Goal: Task Accomplishment & Management: Manage account settings

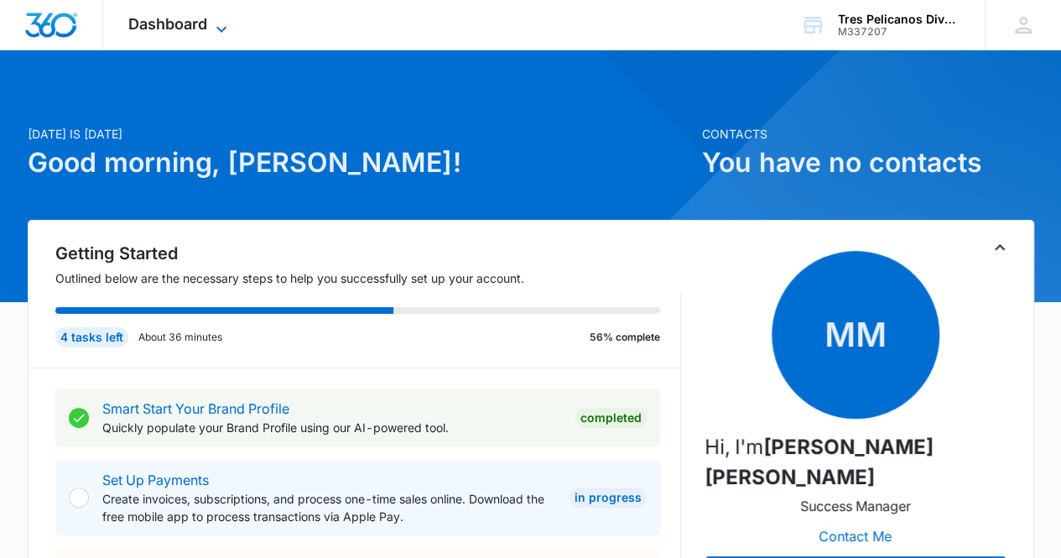
click at [191, 21] on span "Dashboard" at bounding box center [167, 24] width 79 height 18
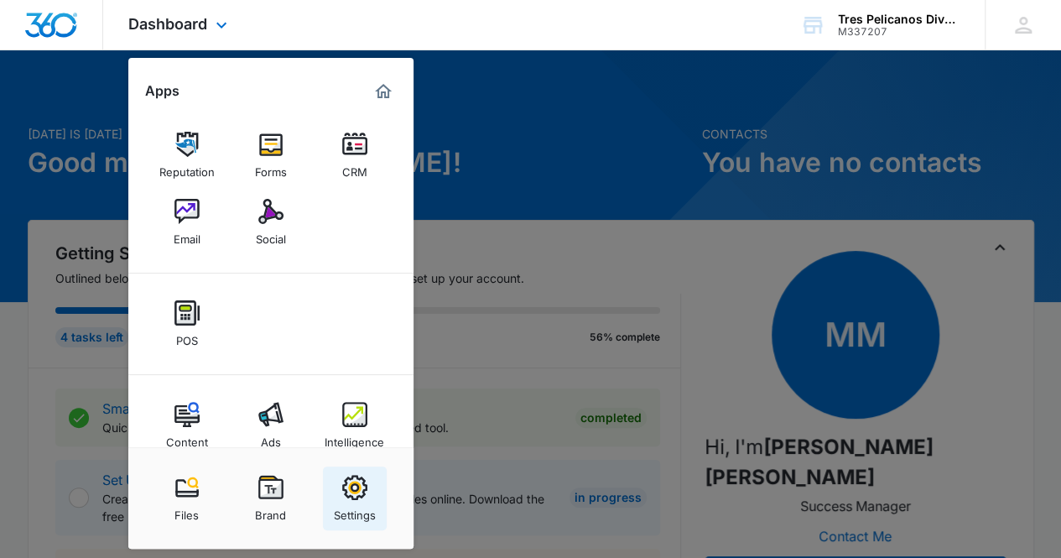
click at [354, 481] on img at bounding box center [354, 487] width 25 height 25
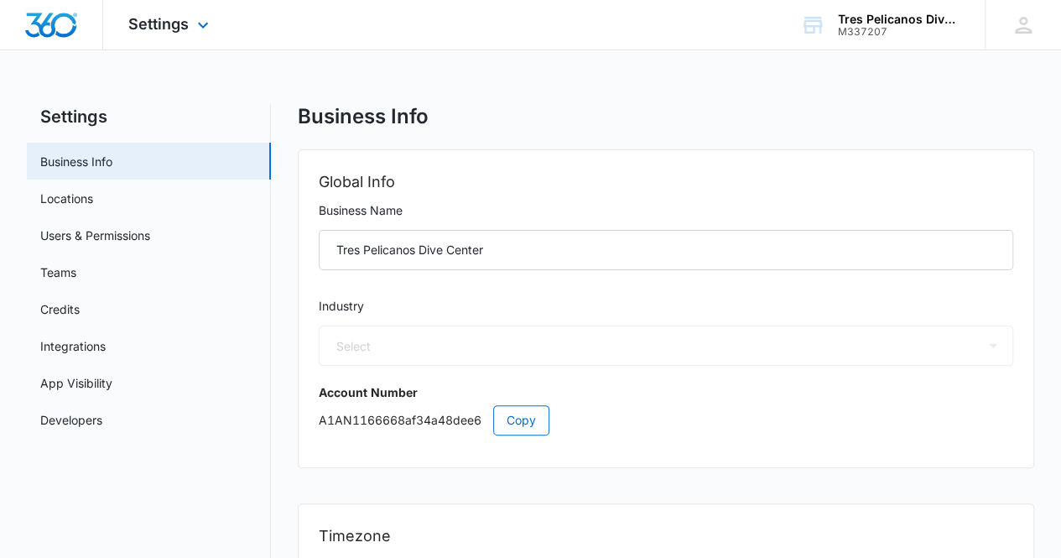
select select "52"
select select "US"
select select "America/Anchorage"
click at [125, 226] on link "Users & Permissions" at bounding box center [95, 235] width 110 height 18
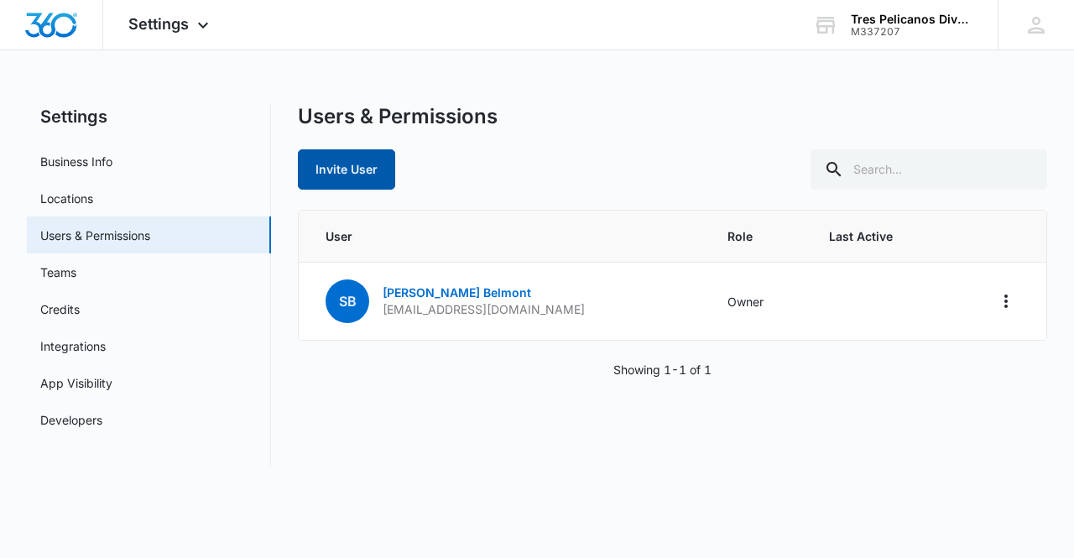
click at [332, 172] on button "Invite User" at bounding box center [346, 169] width 97 height 40
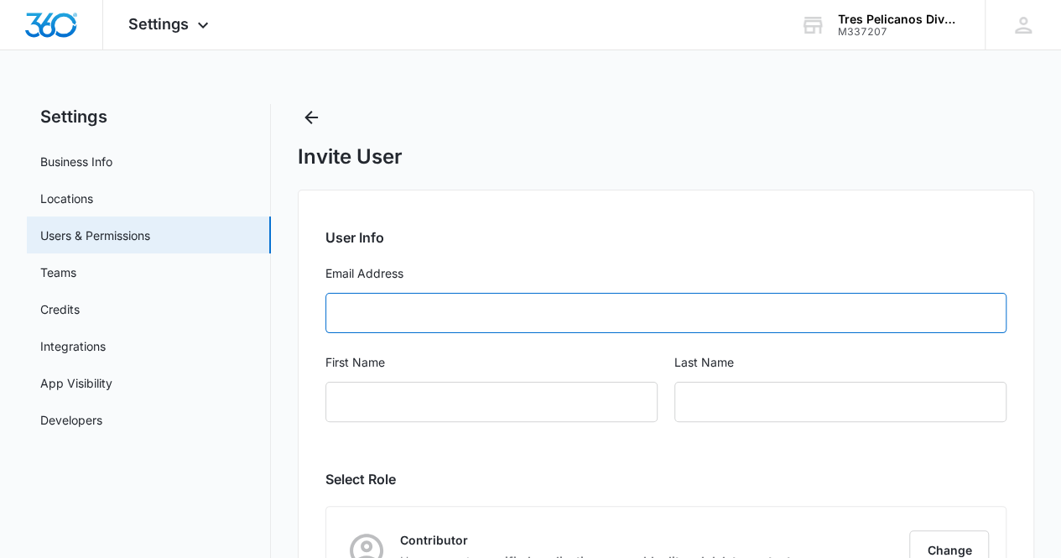
click at [377, 316] on input "Email Address" at bounding box center [666, 313] width 682 height 40
type input "[EMAIL_ADDRESS][DOMAIN_NAME]"
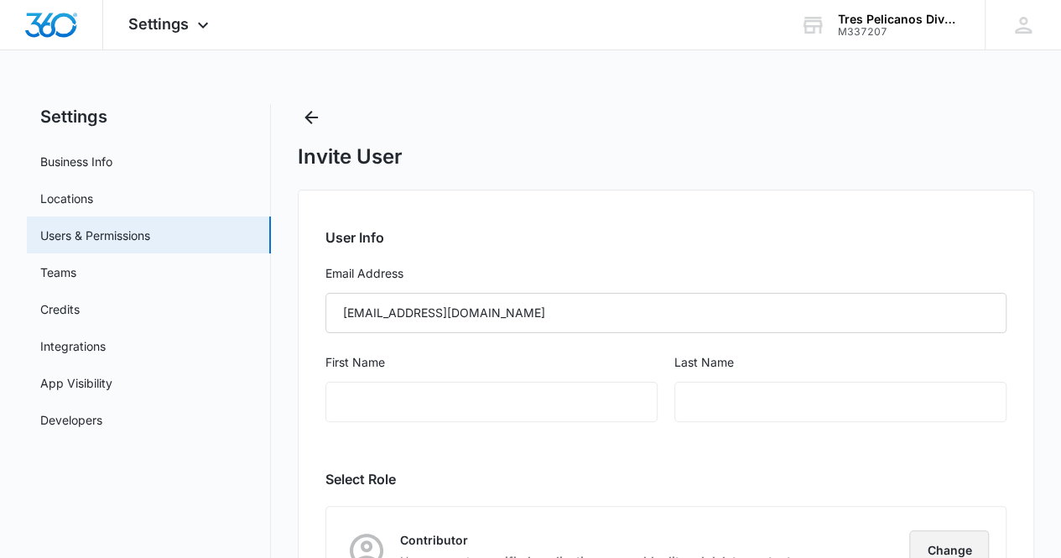
scroll to position [12, 0]
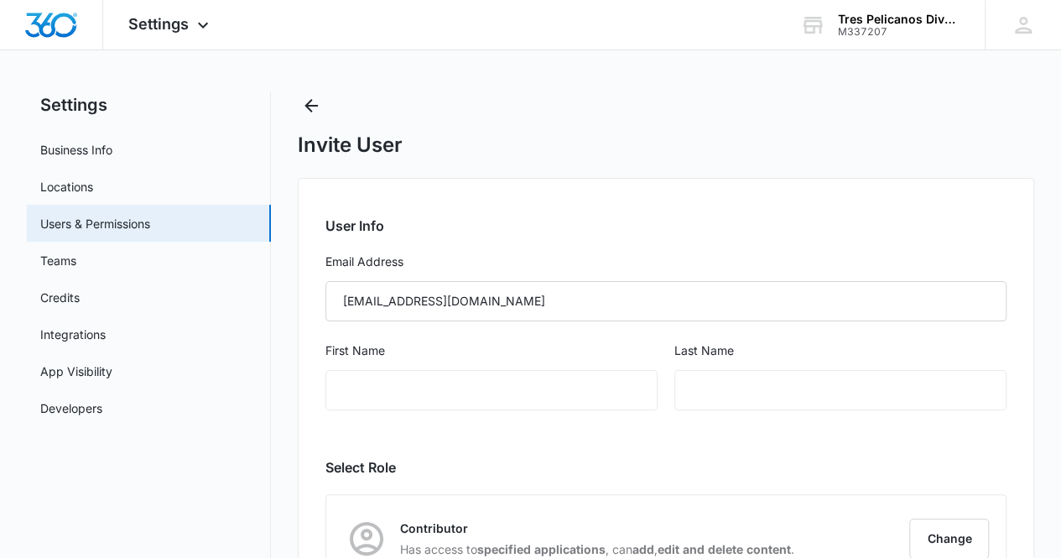
click at [388, 393] on div at bounding box center [491, 390] width 332 height 40
click at [389, 382] on div at bounding box center [491, 390] width 332 height 40
click at [391, 370] on div at bounding box center [491, 390] width 332 height 40
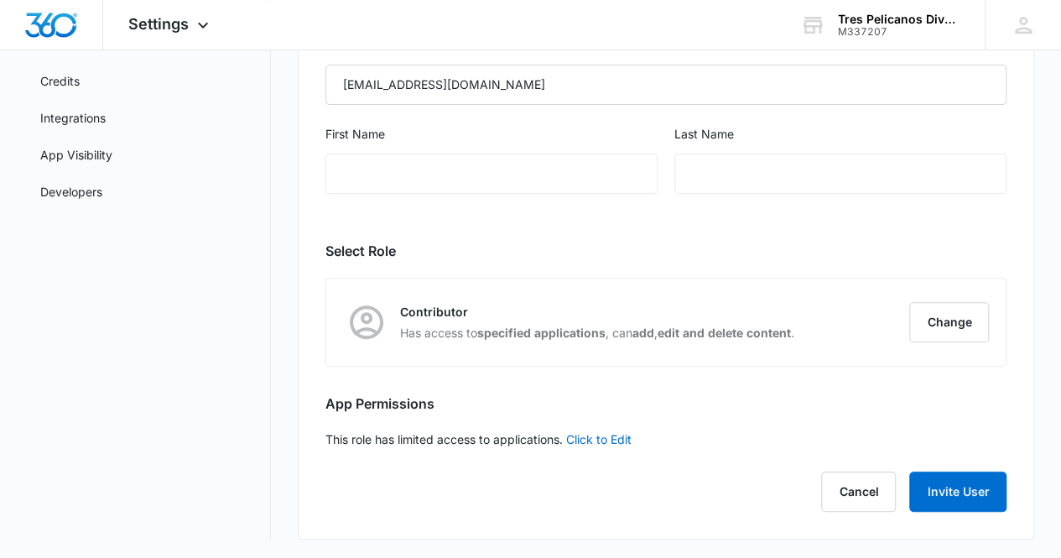
click at [348, 153] on div at bounding box center [491, 173] width 332 height 40
click at [358, 164] on div at bounding box center [491, 173] width 332 height 40
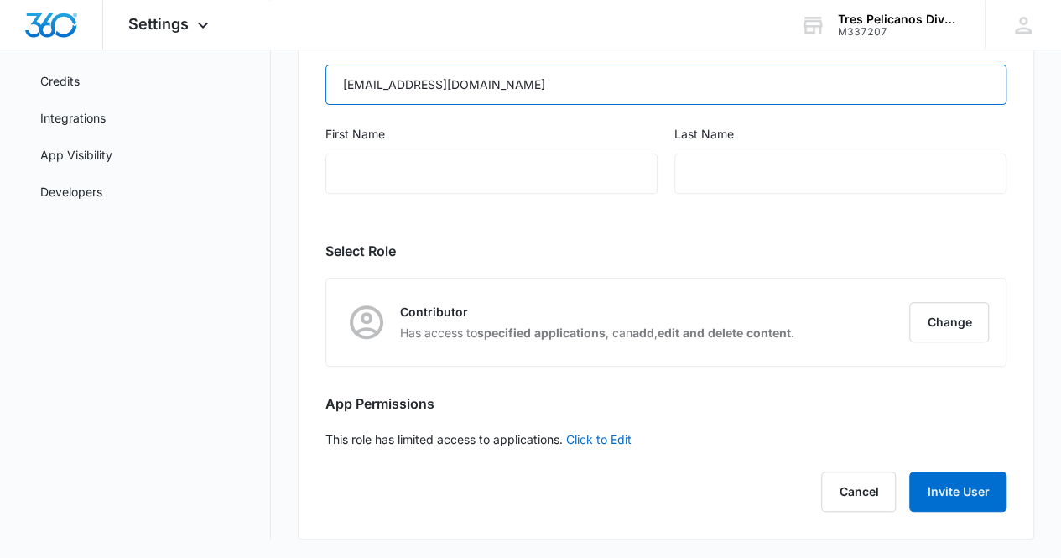
click at [480, 86] on input "[EMAIL_ADDRESS][DOMAIN_NAME]" at bounding box center [666, 85] width 682 height 40
drag, startPoint x: 486, startPoint y: 80, endPoint x: 335, endPoint y: 82, distance: 151.0
click at [335, 82] on input "[EMAIL_ADDRESS][DOMAIN_NAME]" at bounding box center [666, 85] width 682 height 40
type input "[EMAIL_ADDRESS][DOMAIN_NAME]"
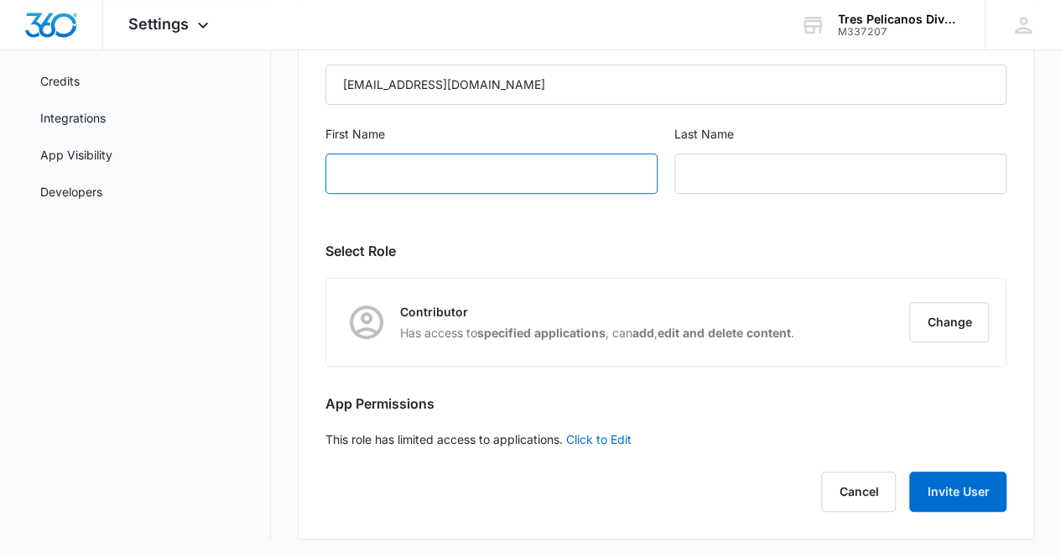
click at [386, 167] on input "First Name" at bounding box center [491, 173] width 332 height 40
type input "[PERSON_NAME]"
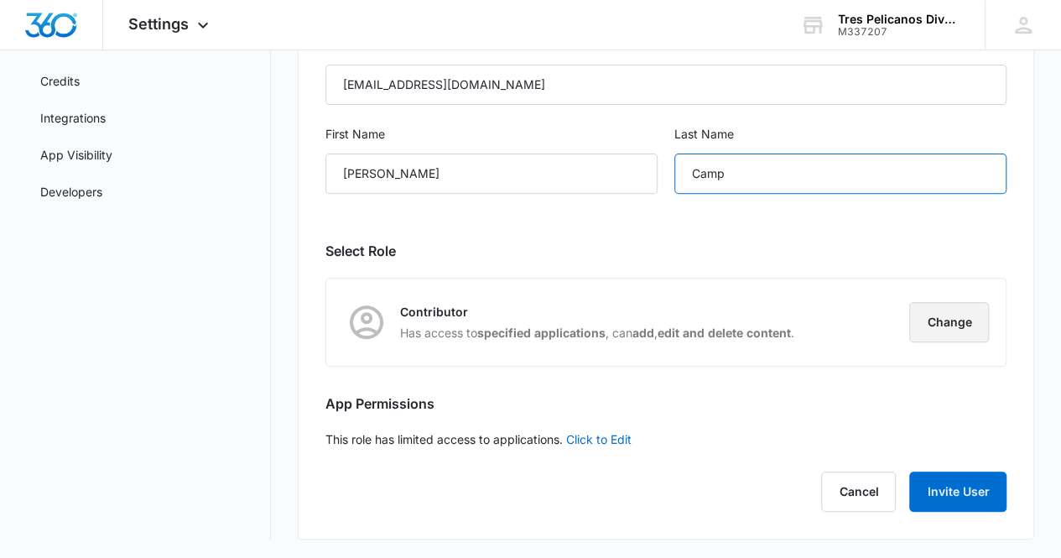
type input "Camp"
click at [932, 311] on button "Change" at bounding box center [949, 322] width 80 height 40
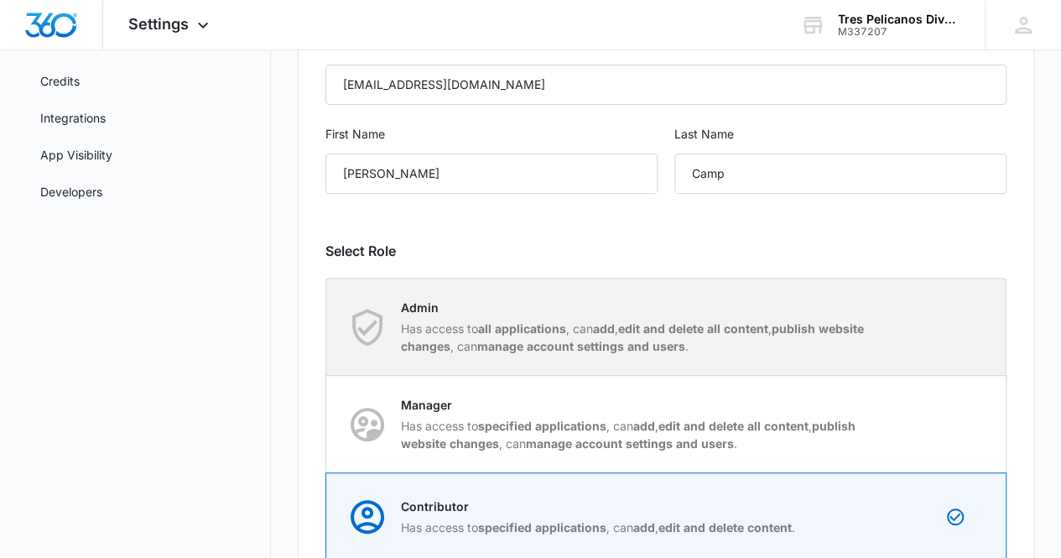
click at [754, 321] on strong "edit and delete all content" at bounding box center [693, 328] width 150 height 14
click at [327, 326] on input "Admin Has access to all applications , can add , edit and delete all content , …" at bounding box center [326, 326] width 1 height 1
radio input "true"
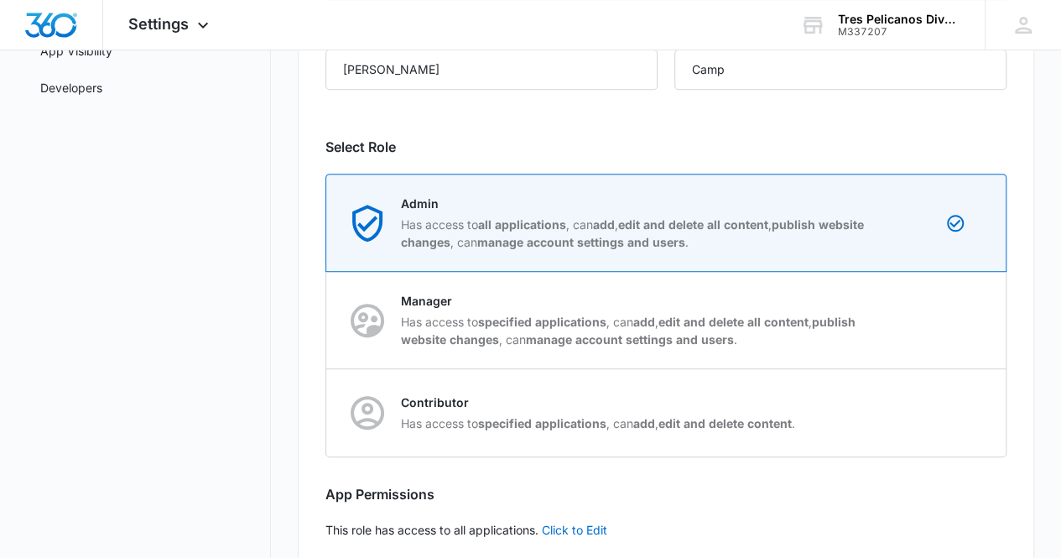
scroll to position [396, 0]
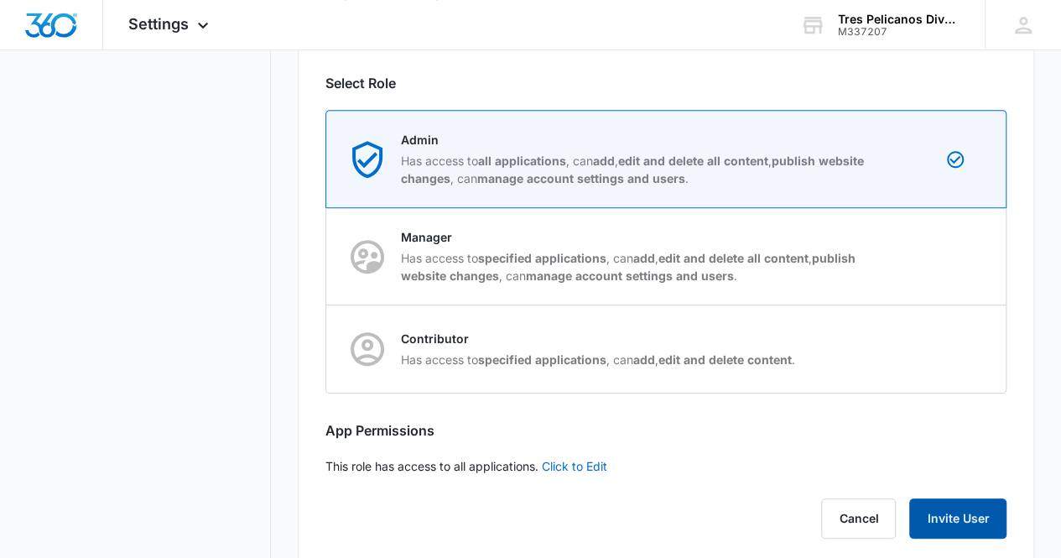
click at [948, 521] on button "Invite User" at bounding box center [957, 518] width 97 height 40
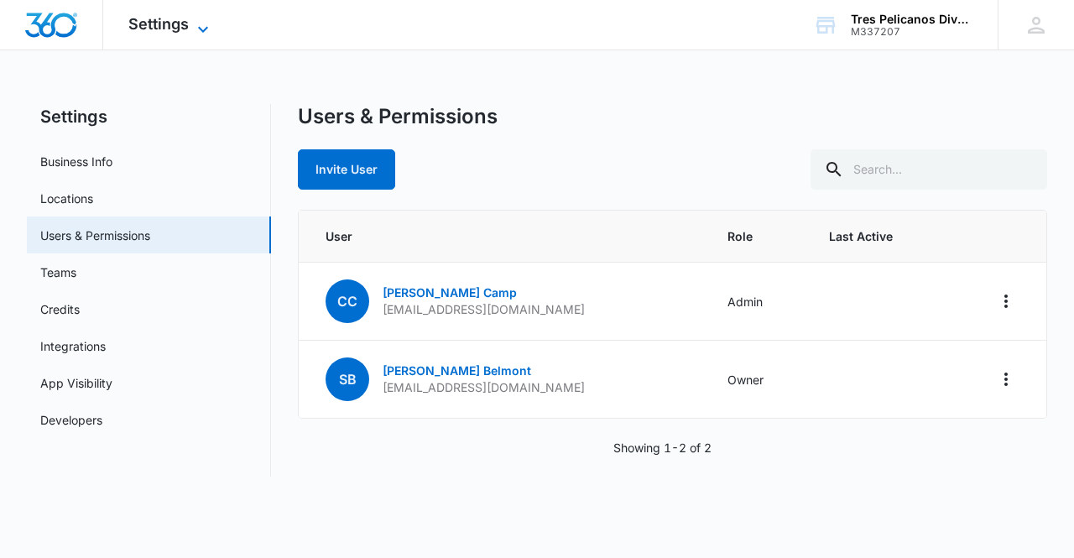
click at [163, 23] on span "Settings" at bounding box center [158, 24] width 60 height 18
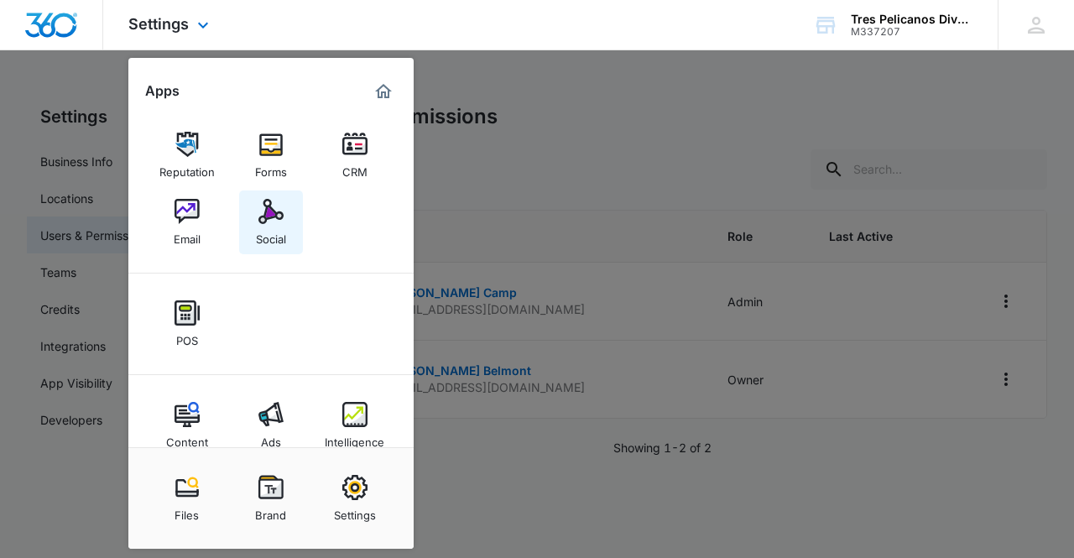
click at [283, 204] on link "Social" at bounding box center [271, 222] width 64 height 64
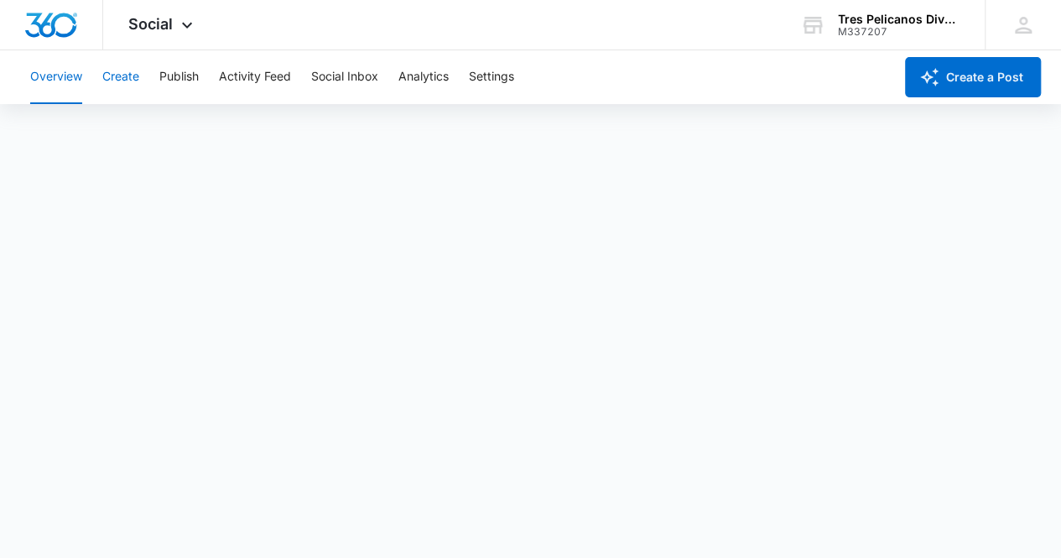
click at [129, 74] on button "Create" at bounding box center [120, 77] width 37 height 54
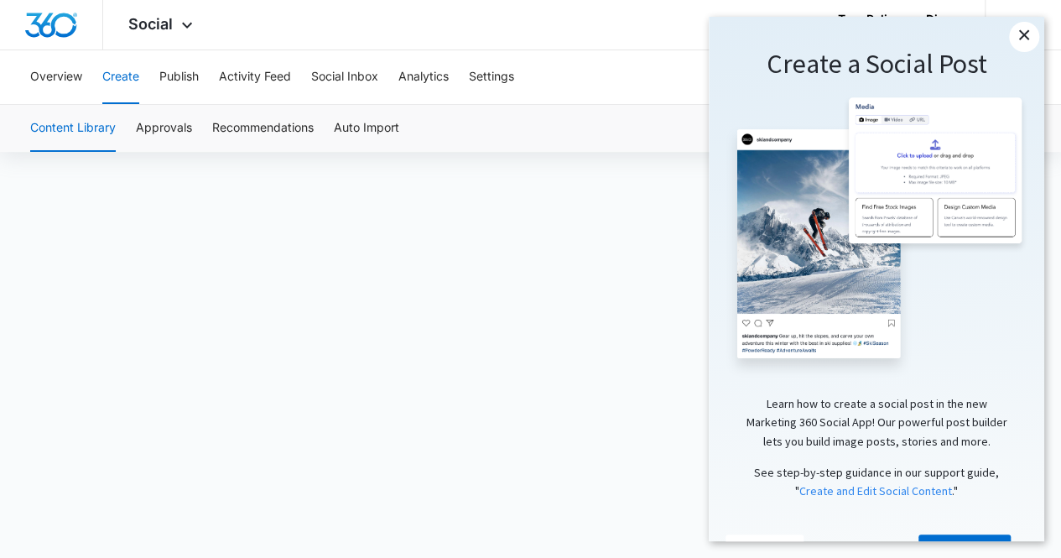
click at [1027, 28] on link "×" at bounding box center [1024, 37] width 30 height 30
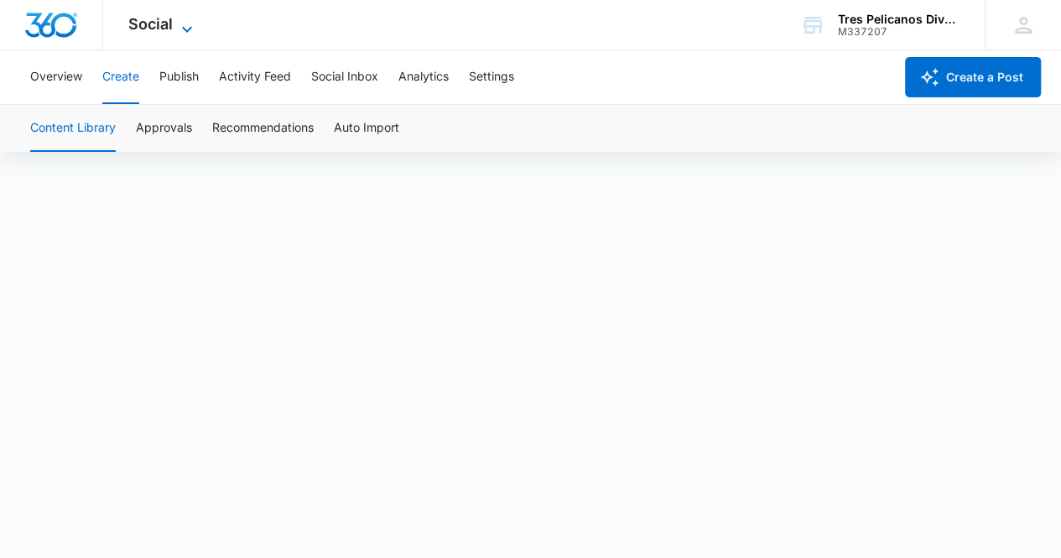
click at [178, 22] on icon at bounding box center [187, 29] width 20 height 20
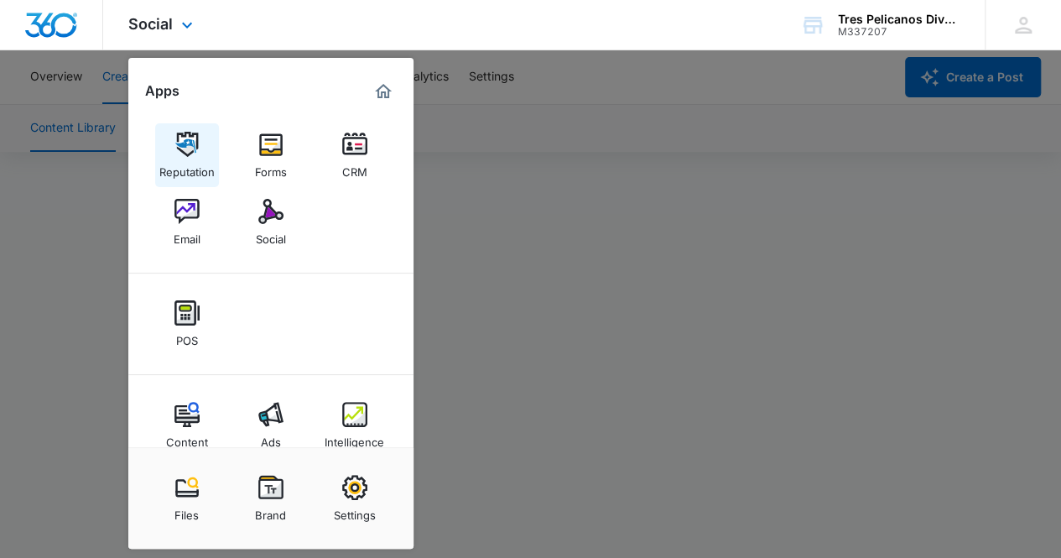
click at [183, 148] on img at bounding box center [186, 144] width 25 height 25
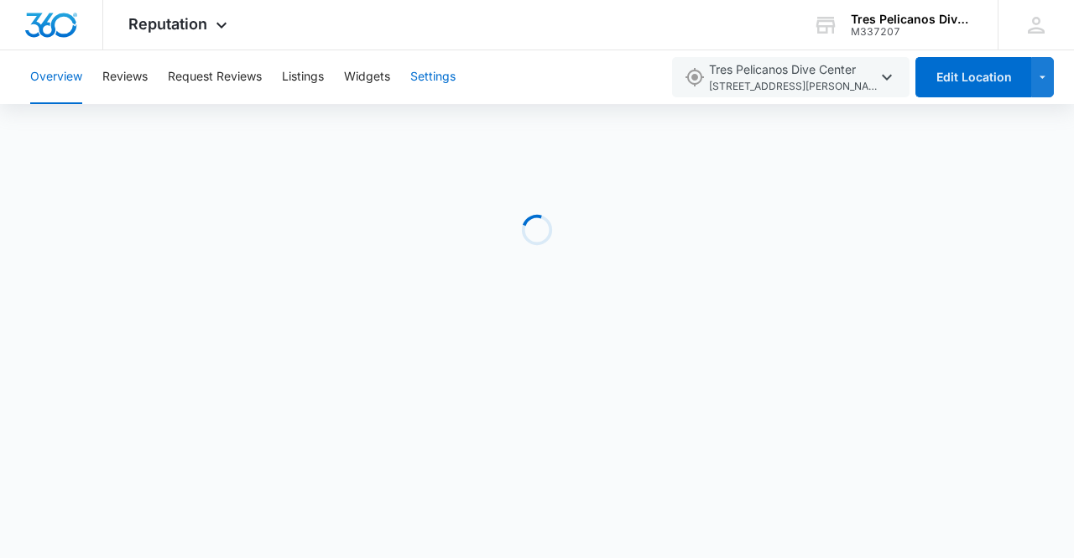
click at [431, 89] on button "Settings" at bounding box center [432, 77] width 45 height 54
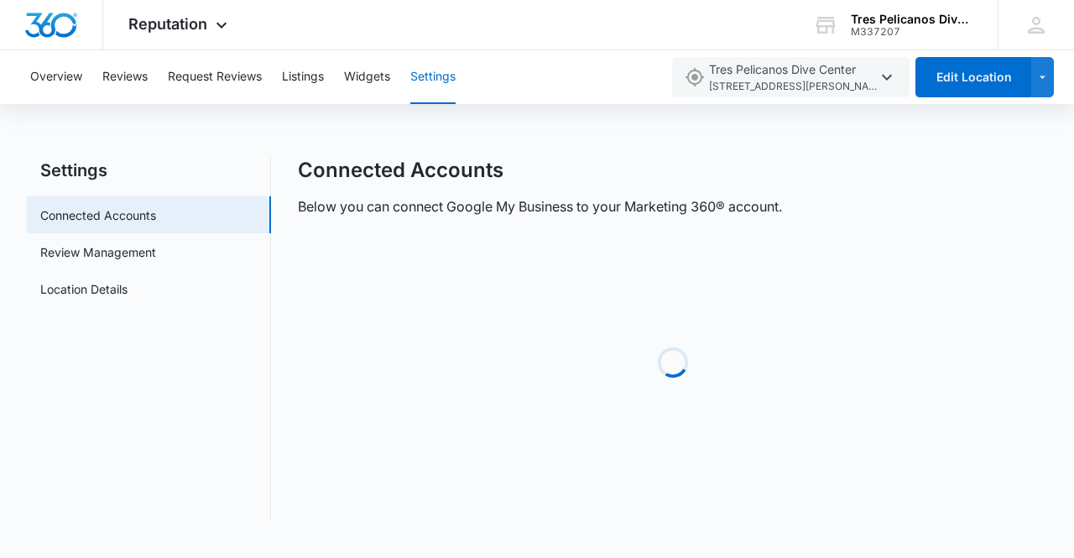
click at [434, 78] on button "Settings" at bounding box center [432, 77] width 45 height 54
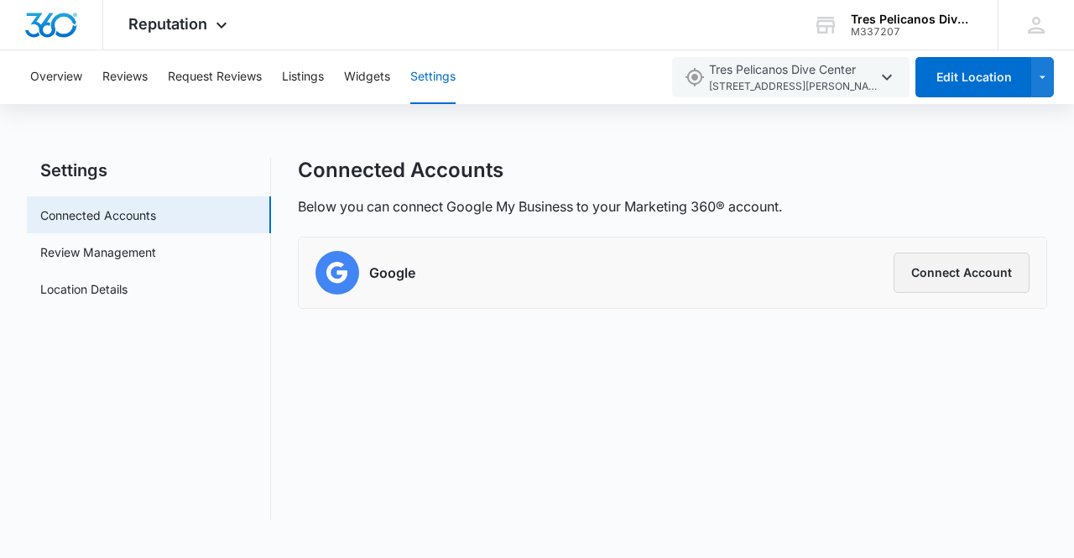
click at [957, 273] on button "Connect Account" at bounding box center [961, 272] width 136 height 40
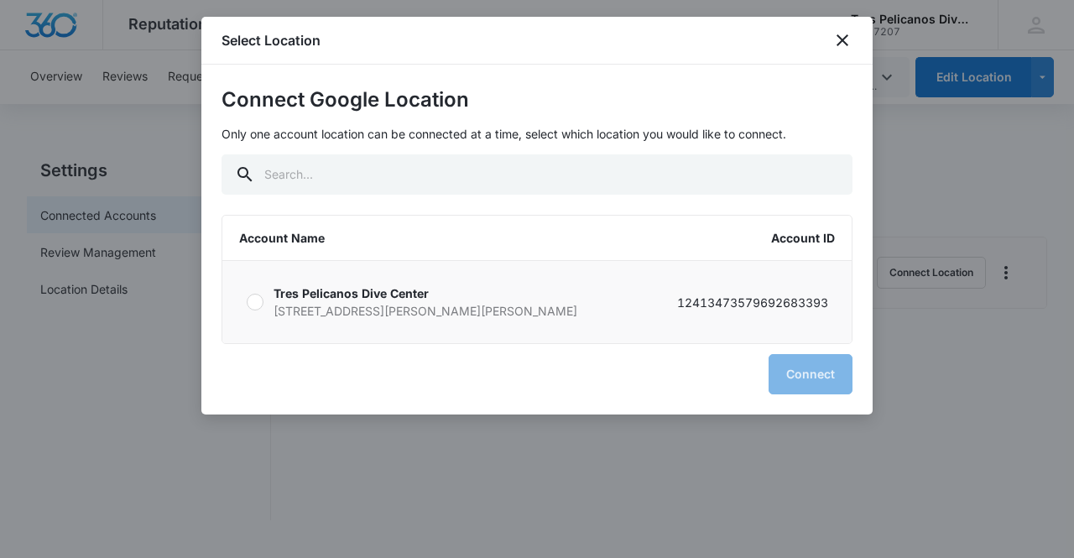
click at [253, 301] on div at bounding box center [255, 302] width 17 height 17
click at [247, 302] on input "[GEOGRAPHIC_DATA] [GEOGRAPHIC_DATA][PERSON_NAME][STREET_ADDRESS][PERSON_NAME] 7…" at bounding box center [246, 302] width 1 height 1
radio input "true"
click at [819, 377] on button "Connect" at bounding box center [810, 374] width 84 height 40
